Goal: Complete application form: Complete application form

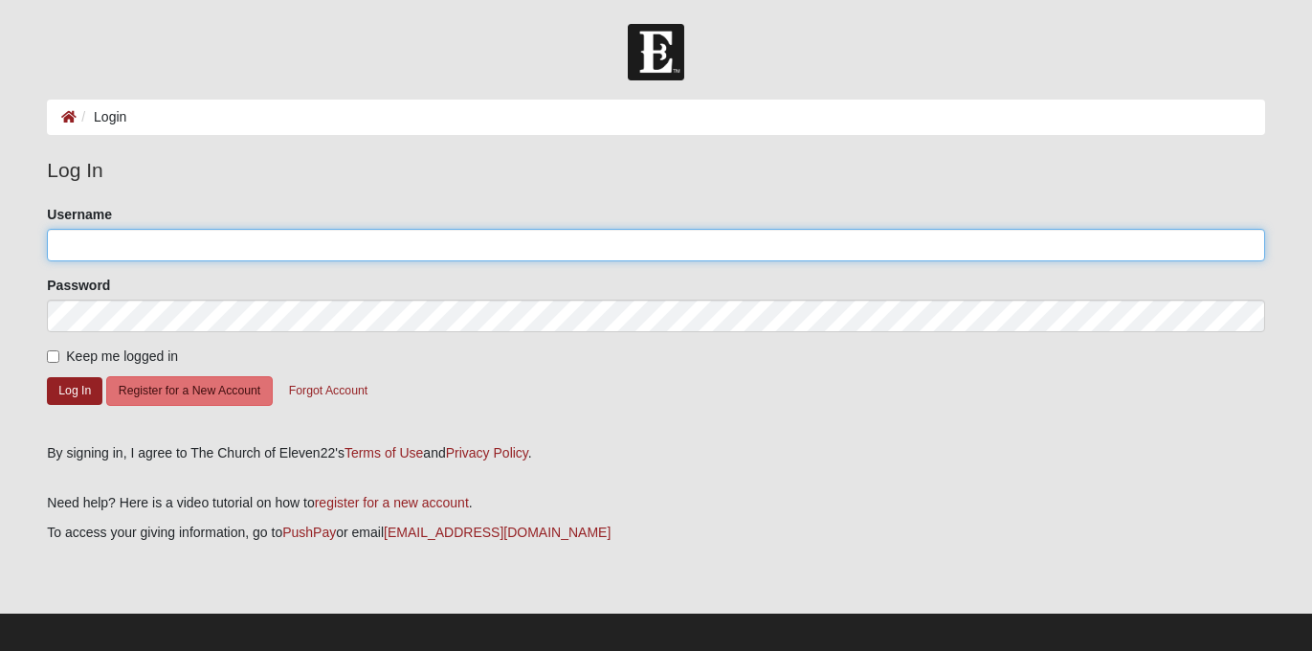
type input "srdrawdy"
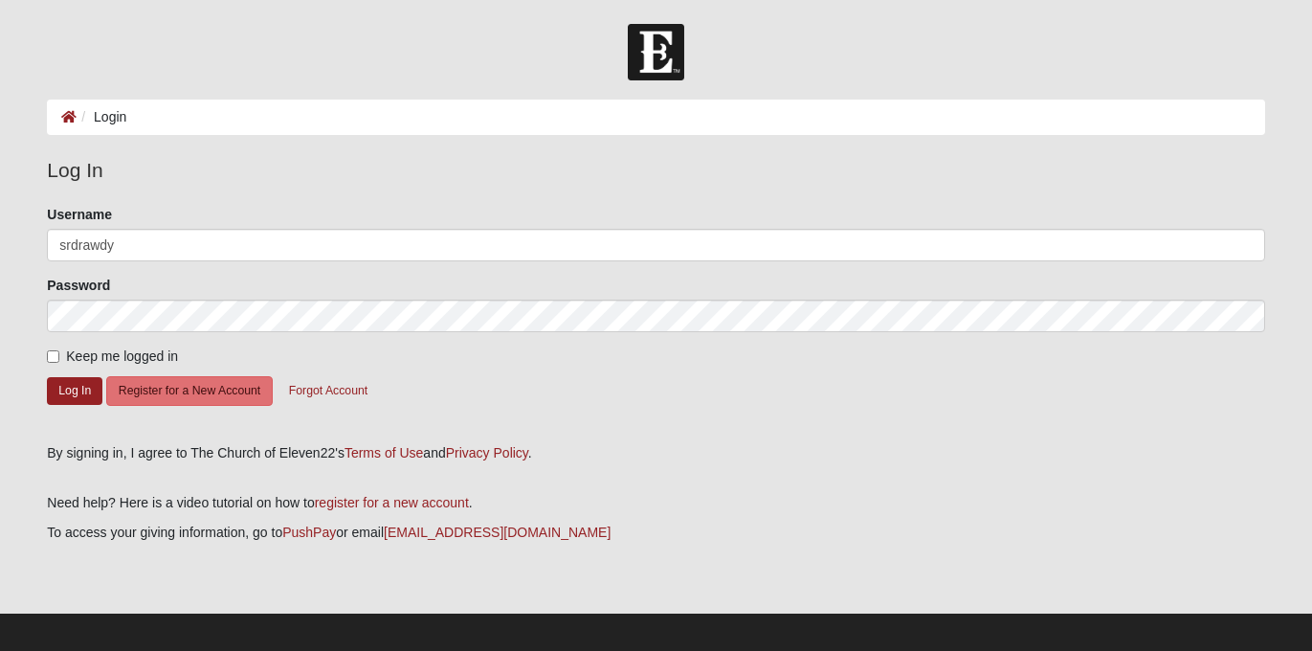
click at [61, 361] on label "Keep me logged in" at bounding box center [112, 356] width 131 height 20
click at [59, 361] on input "Keep me logged in" at bounding box center [53, 356] width 12 height 12
checkbox input "true"
click at [71, 390] on button "Log In" at bounding box center [74, 391] width 55 height 28
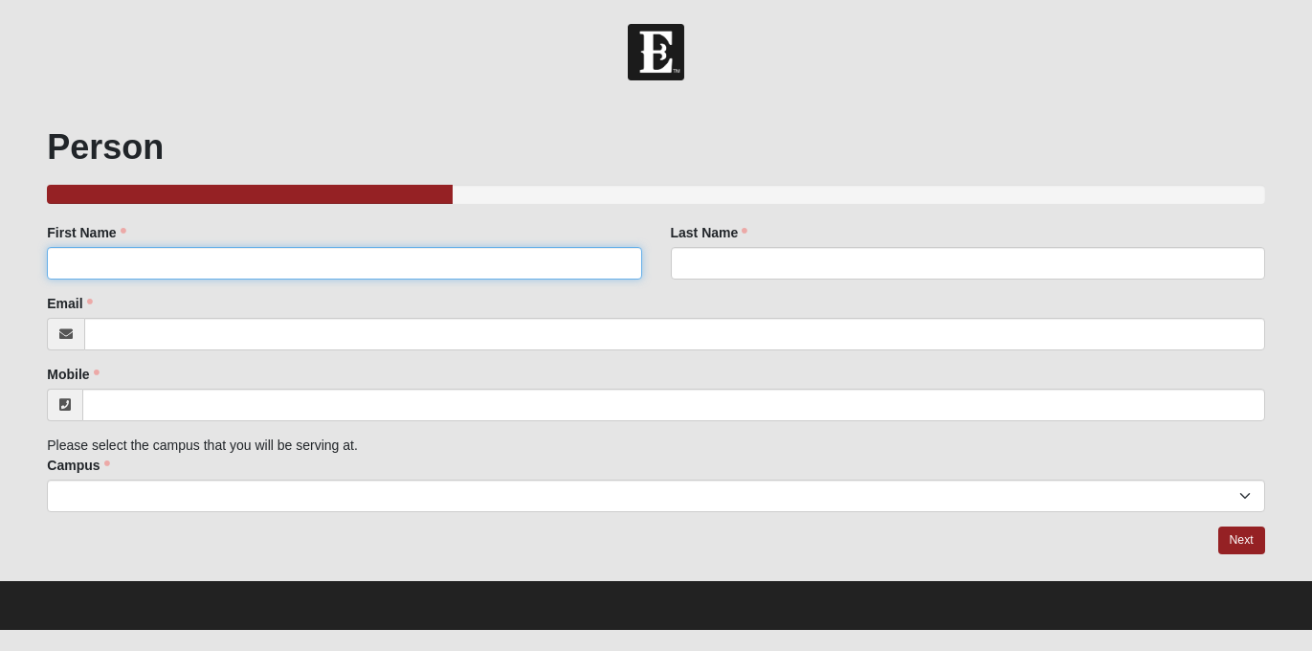
click at [331, 269] on input "First Name" at bounding box center [344, 263] width 594 height 33
type input "[PERSON_NAME]"
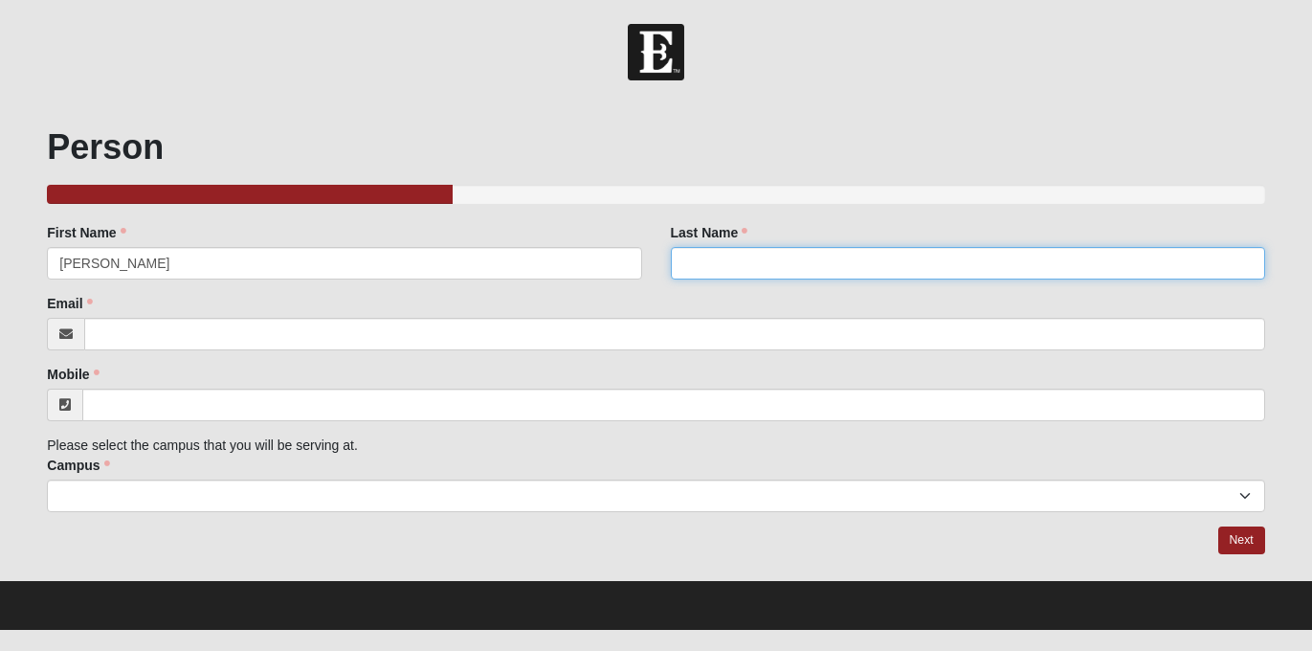
type input "[PERSON_NAME]"
type input "[PERSON_NAME][EMAIL_ADDRESS][PERSON_NAME][DOMAIN_NAME]"
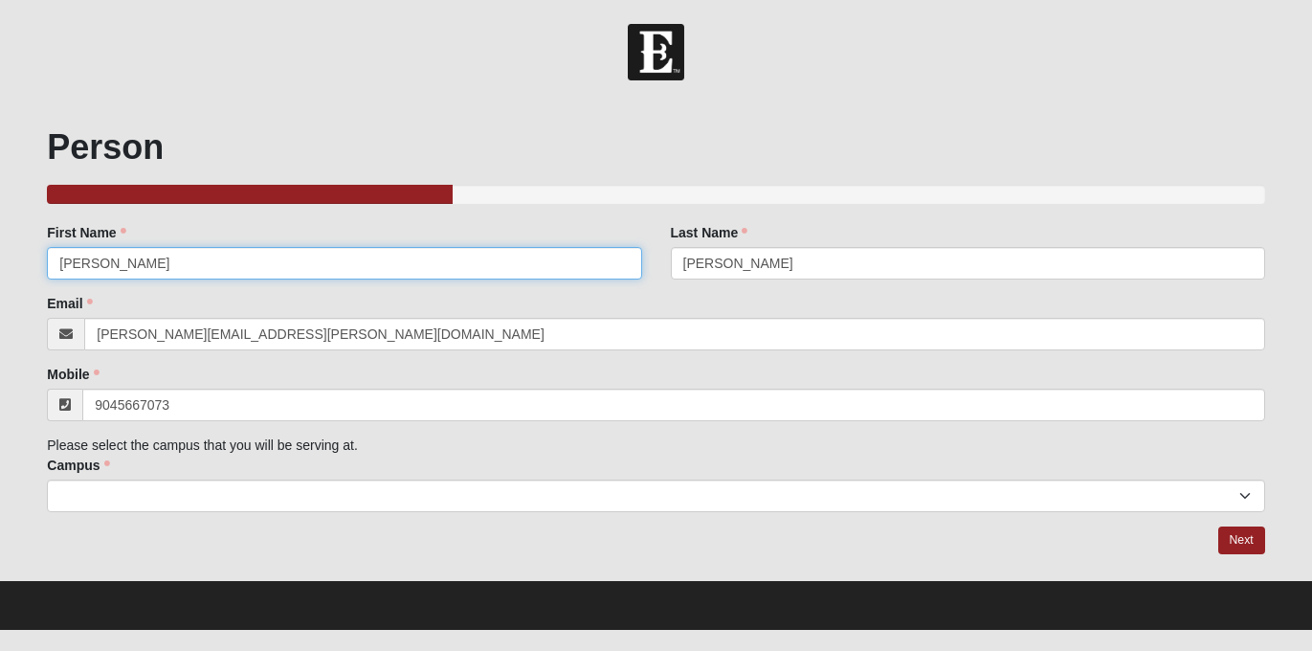
type input "[PHONE_NUMBER]"
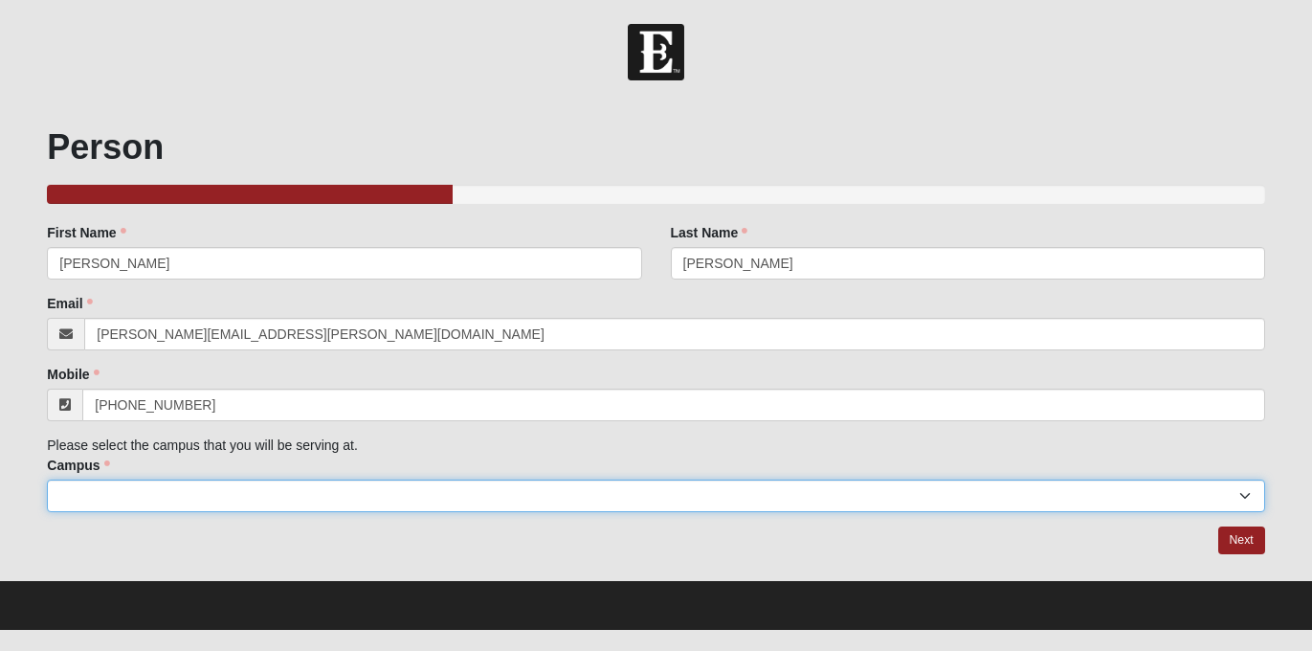
click at [281, 488] on select "Arlington Baymeadows Eleven22 Online [PERSON_NAME][GEOGRAPHIC_DATA] Jesup [GEOG…" at bounding box center [655, 495] width 1217 height 33
select select "3"
click at [47, 479] on select "Arlington Baymeadows Eleven22 Online [PERSON_NAME][GEOGRAPHIC_DATA] Jesup [GEOG…" at bounding box center [655, 495] width 1217 height 33
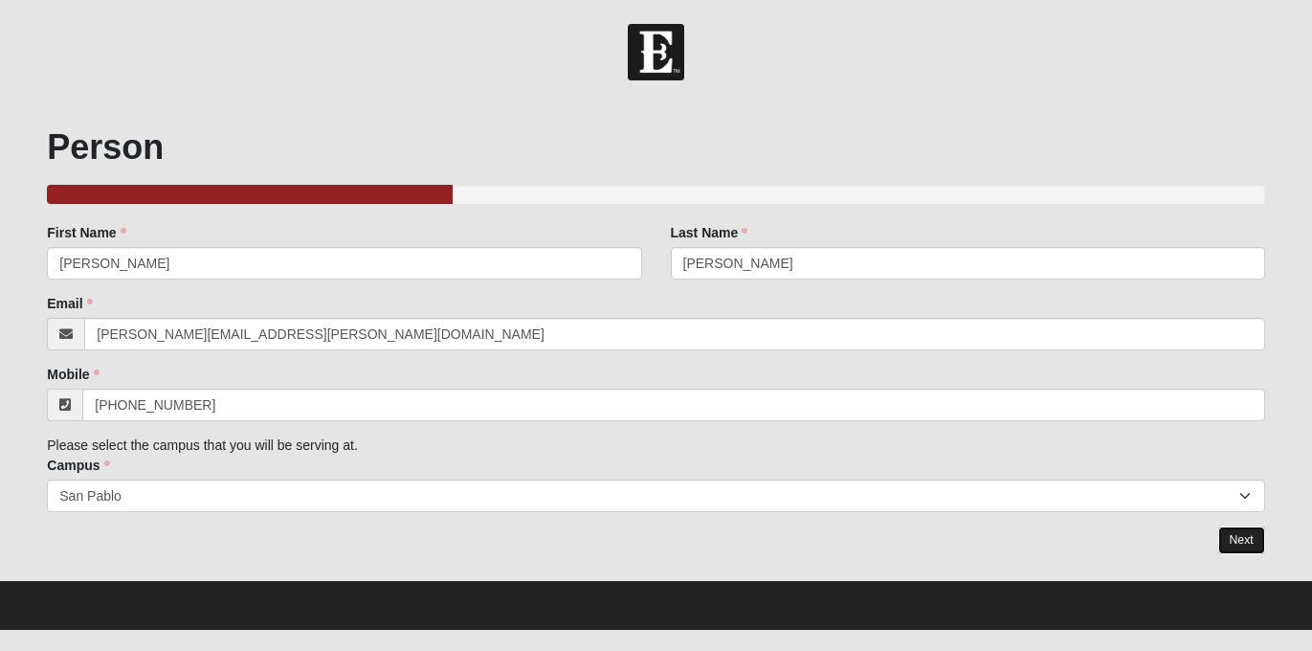
click at [1243, 539] on link "Next" at bounding box center [1241, 540] width 47 height 28
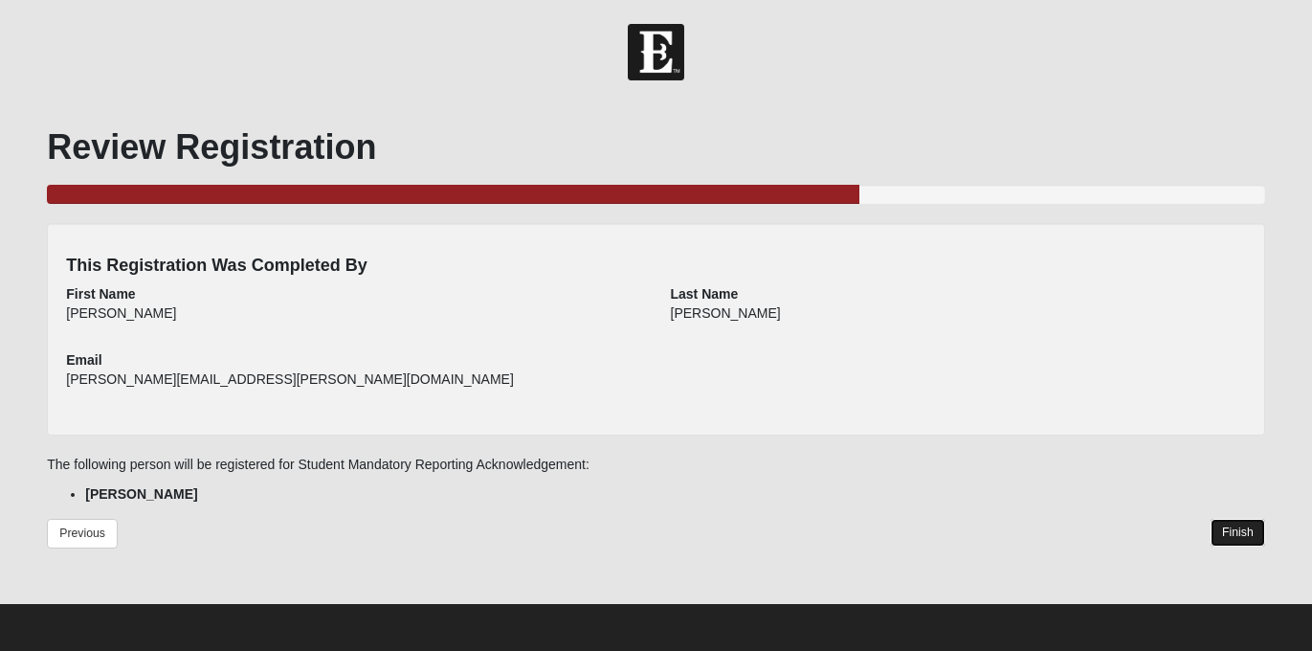
click at [1236, 536] on link "Finish" at bounding box center [1237, 533] width 55 height 28
